Goal: Information Seeking & Learning: Learn about a topic

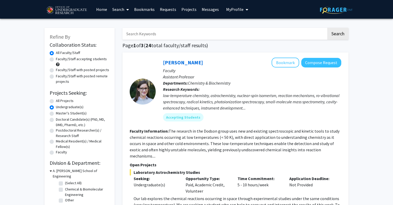
click at [67, 102] on label "All Projects" at bounding box center [65, 100] width 18 height 5
click at [59, 102] on input "All Projects" at bounding box center [57, 99] width 3 height 3
radio input "true"
click at [65, 123] on label "Doctoral Candidate(s) (PhD, MD, DMD, PharmD, etc.)" at bounding box center [83, 122] width 54 height 11
click at [59, 120] on input "Doctoral Candidate(s) (PhD, MD, DMD, PharmD, etc.)" at bounding box center [57, 118] width 3 height 3
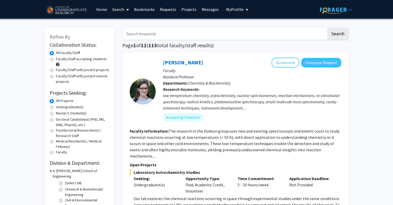
radio input "true"
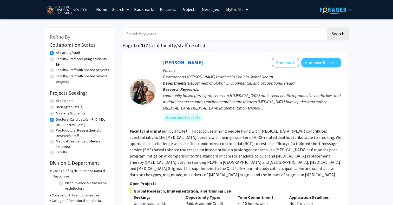
click at [67, 134] on label "Postdoctoral Researcher(s) / Research Staff" at bounding box center [83, 133] width 54 height 11
click at [59, 131] on input "Postdoctoral Researcher(s) / Research Staff" at bounding box center [57, 129] width 3 height 3
radio input "true"
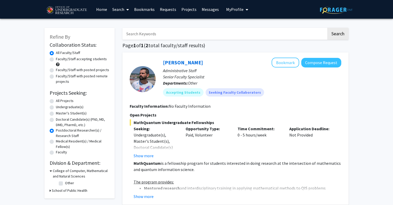
click at [64, 144] on label "Medical Resident(s) / Medical Fellow(s)" at bounding box center [83, 144] width 54 height 11
click at [59, 142] on input "Medical Resident(s) / Medical Fellow(s)" at bounding box center [57, 140] width 3 height 3
radio input "true"
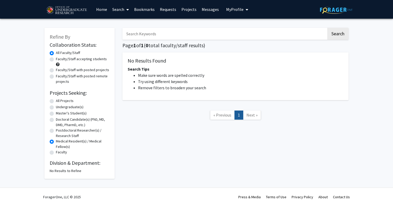
click at [62, 149] on label "Medical Resident(s) / Medical Fellow(s)" at bounding box center [83, 144] width 54 height 11
click at [59, 142] on input "Medical Resident(s) / Medical Fellow(s)" at bounding box center [57, 140] width 3 height 3
click at [61, 102] on label "All Projects" at bounding box center [65, 100] width 18 height 5
click at [59, 102] on input "All Projects" at bounding box center [57, 99] width 3 height 3
radio input "true"
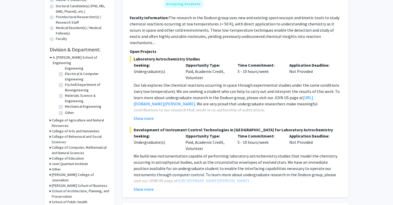
scroll to position [126, 0]
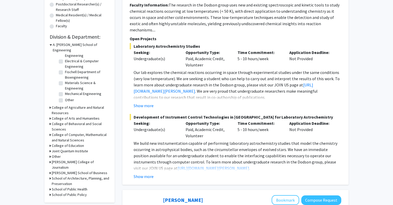
click at [73, 132] on h3 "College of Computer, Mathematical and Natural Sciences" at bounding box center [81, 137] width 58 height 11
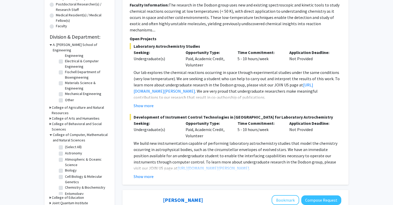
click at [65, 144] on label "(Select All)" at bounding box center [73, 146] width 17 height 5
click at [65, 144] on input "(Select All)" at bounding box center [66, 145] width 3 height 3
checkbox input "true"
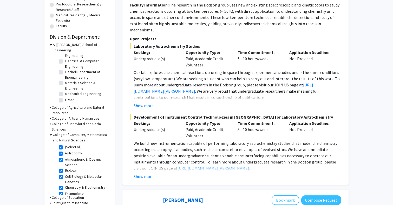
checkbox input "true"
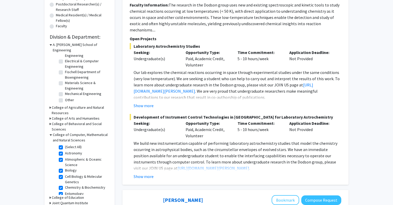
checkbox input "true"
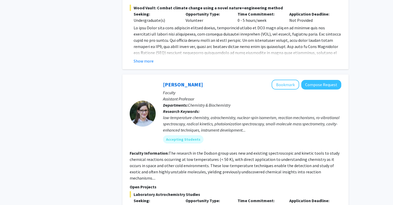
scroll to position [944, 0]
